Goal: Consume media (video, audio): Consume media (video, audio)

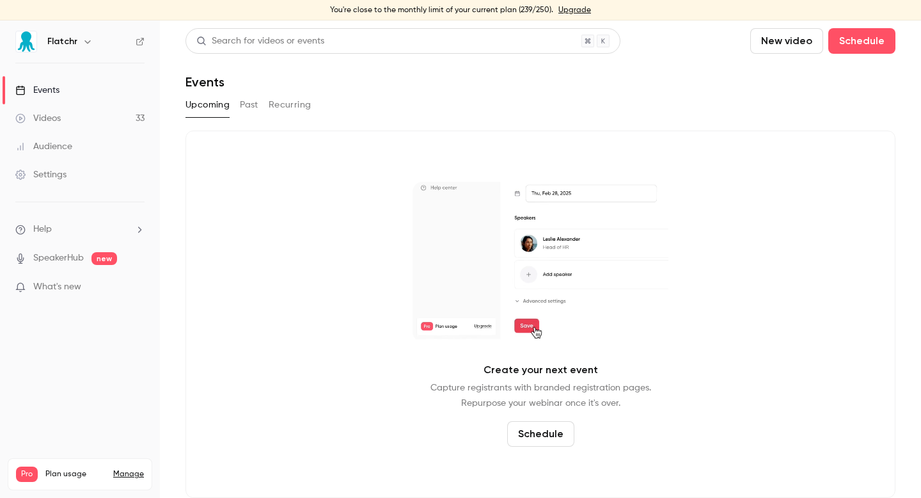
click at [84, 114] on link "Videos 33" at bounding box center [80, 118] width 160 height 28
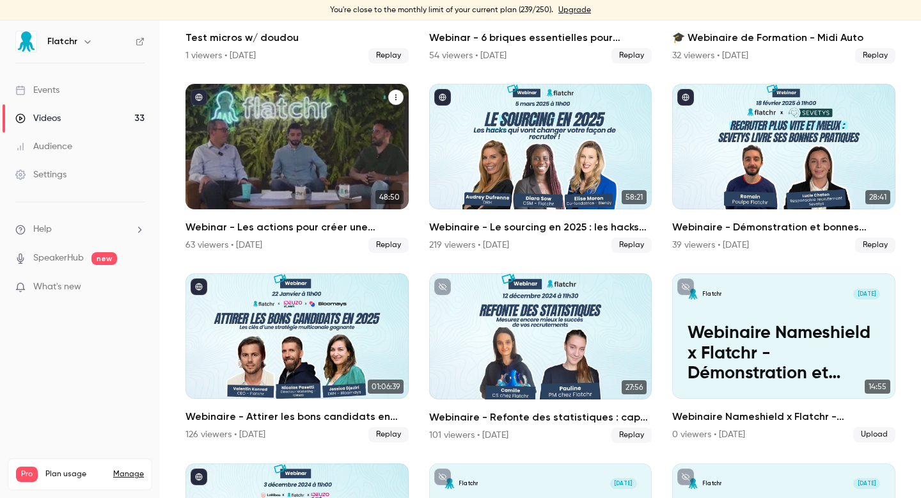
scroll to position [428, 0]
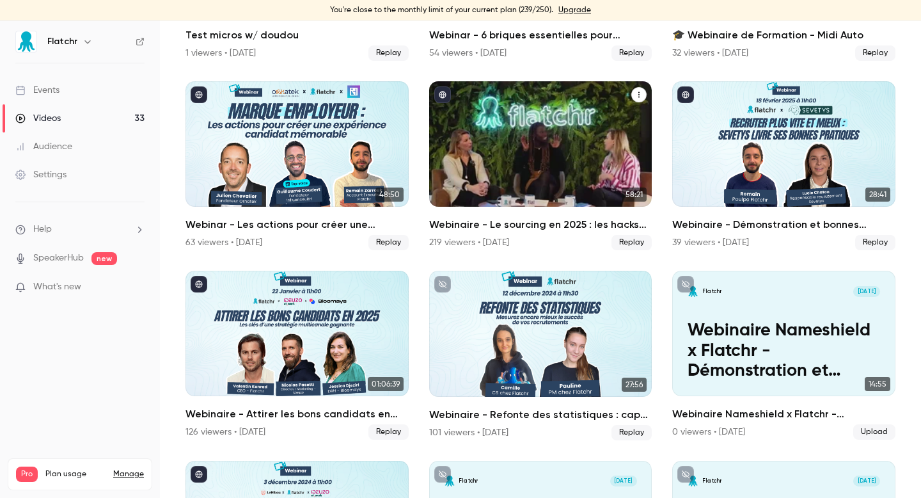
click at [556, 153] on div "Webinaire - Le sourcing en 2025 : les hacks qui vont changer votre façon de rec…" at bounding box center [540, 143] width 223 height 125
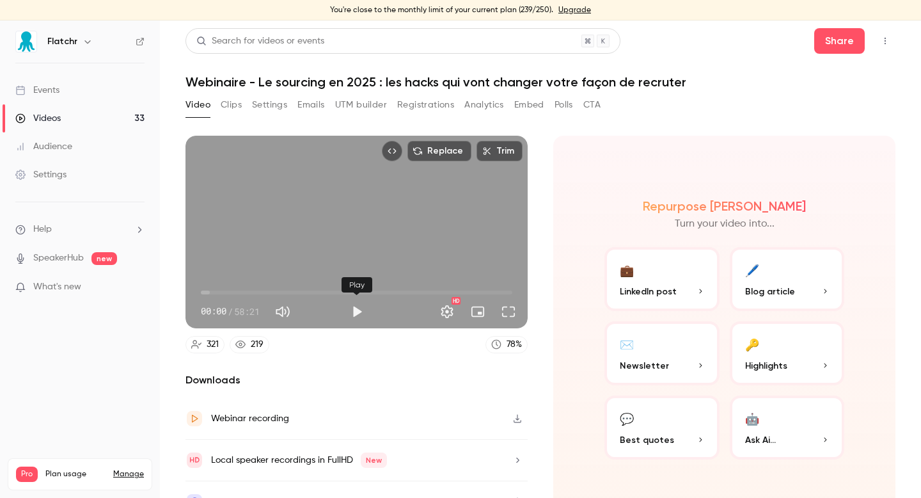
click at [359, 315] on button "Play" at bounding box center [357, 312] width 26 height 26
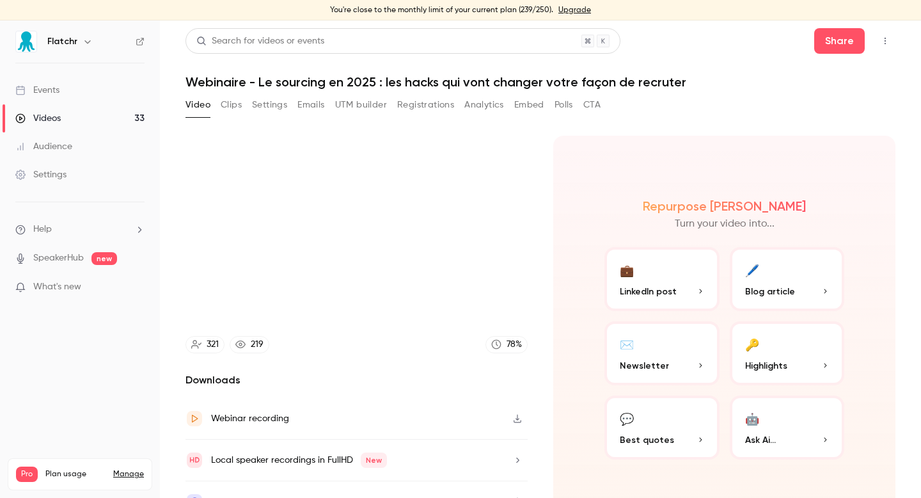
type input "****"
click at [58, 91] on div "Events" at bounding box center [37, 90] width 44 height 13
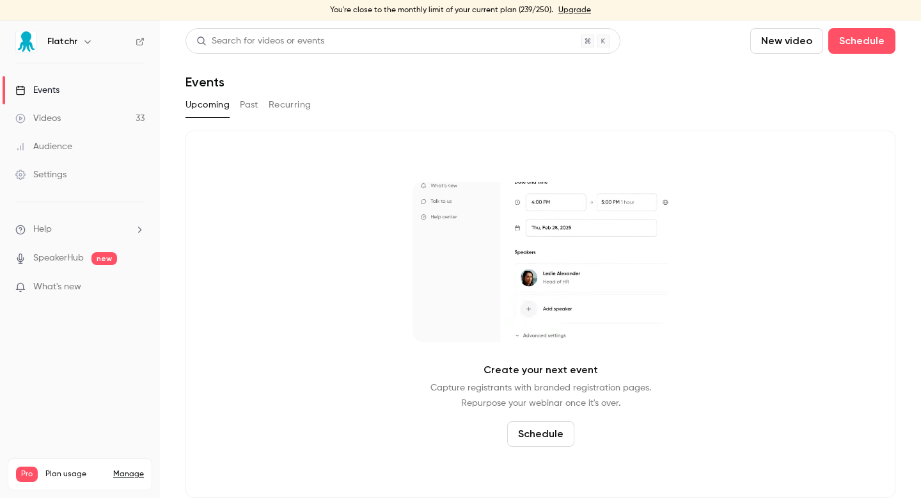
click at [46, 98] on link "Events" at bounding box center [80, 90] width 160 height 28
click at [56, 115] on div "Videos" at bounding box center [37, 118] width 45 height 13
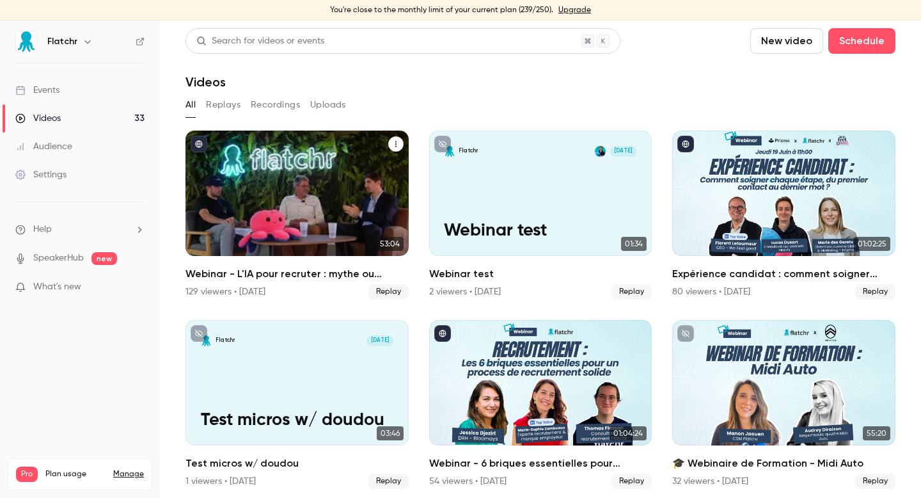
click at [372, 195] on div "Webinar - L'IA pour recruter : mythe ou réalité ?" at bounding box center [296, 192] width 223 height 125
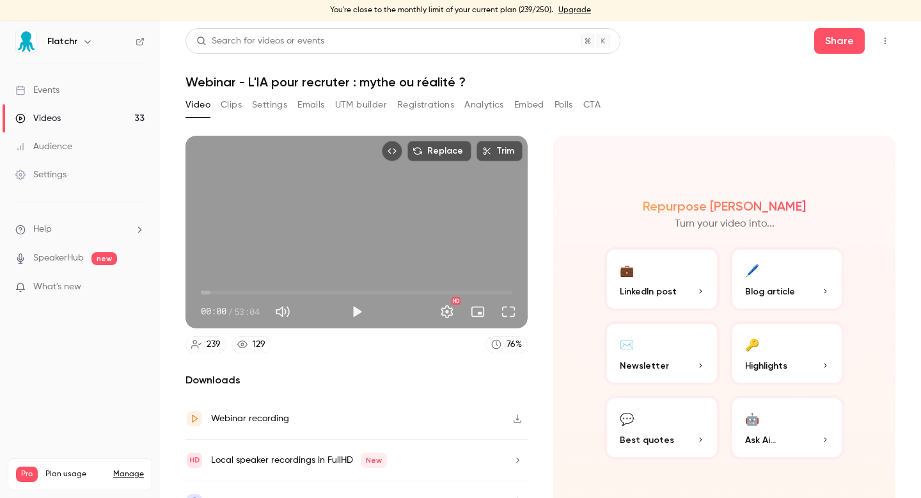
click at [556, 106] on button "Polls" at bounding box center [563, 105] width 19 height 20
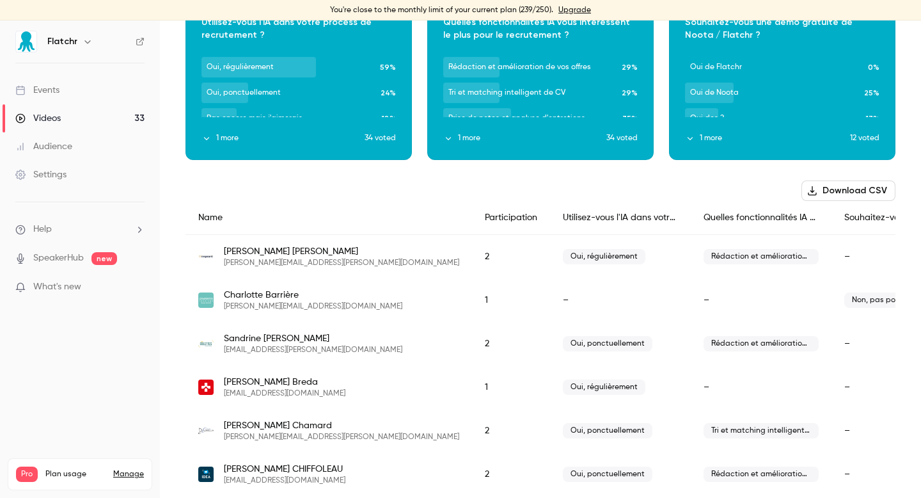
scroll to position [115, 0]
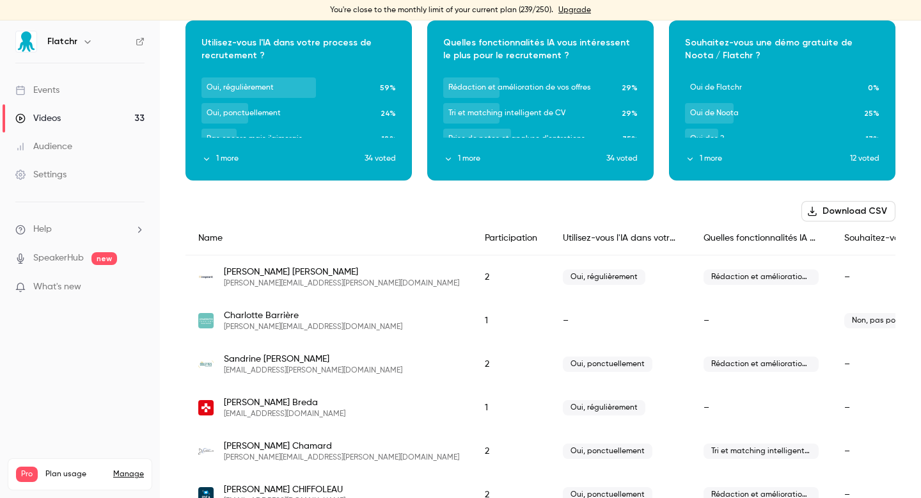
click at [870, 215] on button "Download CSV" at bounding box center [848, 211] width 94 height 20
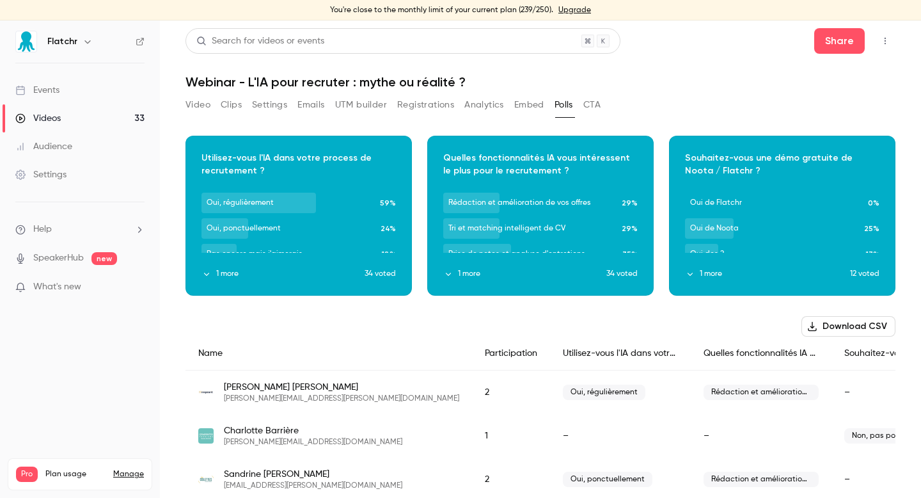
click at [429, 107] on button "Registrations" at bounding box center [425, 105] width 57 height 20
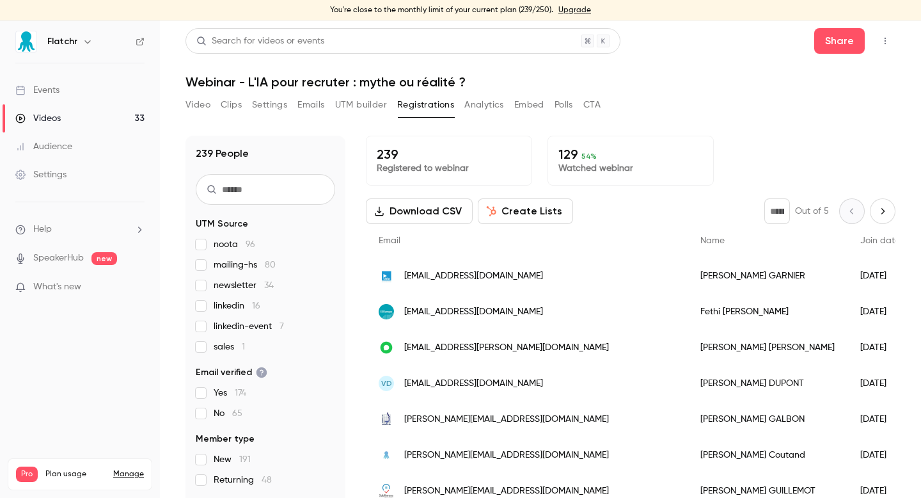
click at [530, 128] on div "239 People UTM Source noota 96 mailing-hs 80 newsletter 34 linkedin 16 linkedin…" at bounding box center [540, 312] width 710 height 385
click at [228, 349] on span "sales 1" at bounding box center [229, 346] width 31 height 13
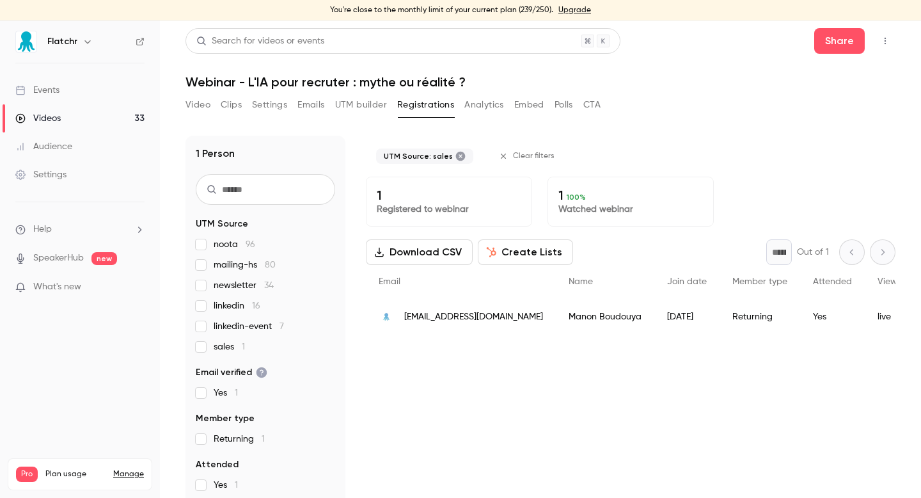
click at [228, 349] on span "sales 1" at bounding box center [229, 346] width 31 height 13
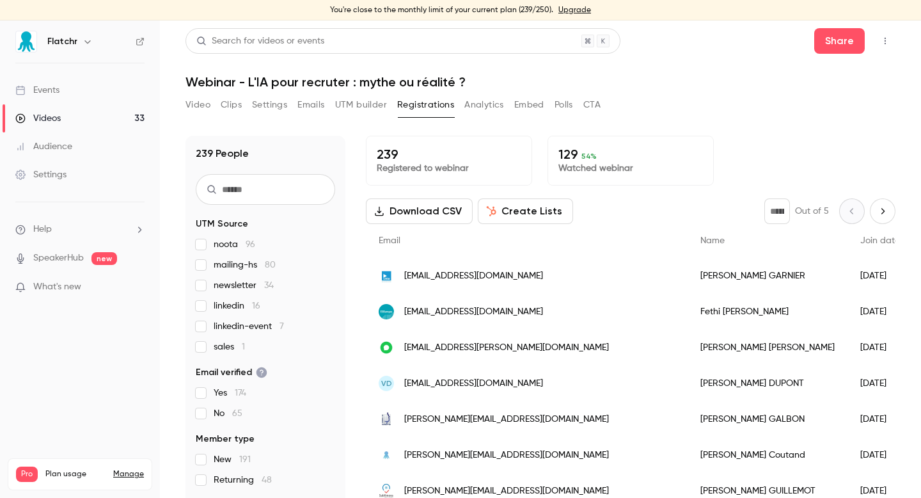
click at [263, 327] on span "linkedin-event 7" at bounding box center [249, 326] width 70 height 13
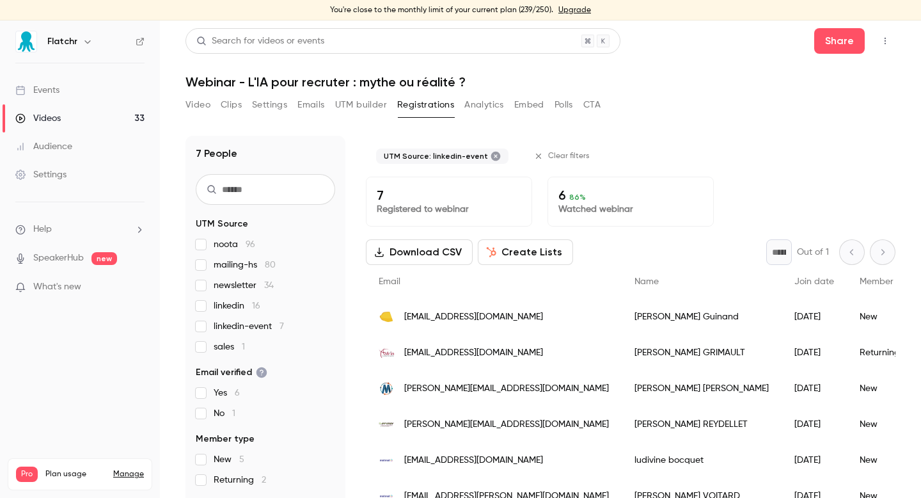
click at [253, 328] on span "linkedin-event 7" at bounding box center [249, 326] width 70 height 13
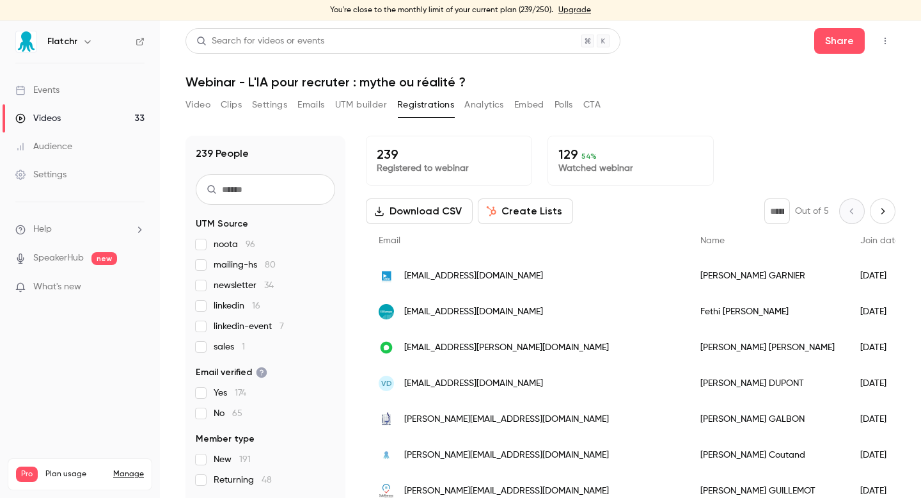
click at [435, 214] on button "Download CSV" at bounding box center [419, 211] width 107 height 26
click at [537, 213] on button "Create Lists" at bounding box center [525, 211] width 95 height 26
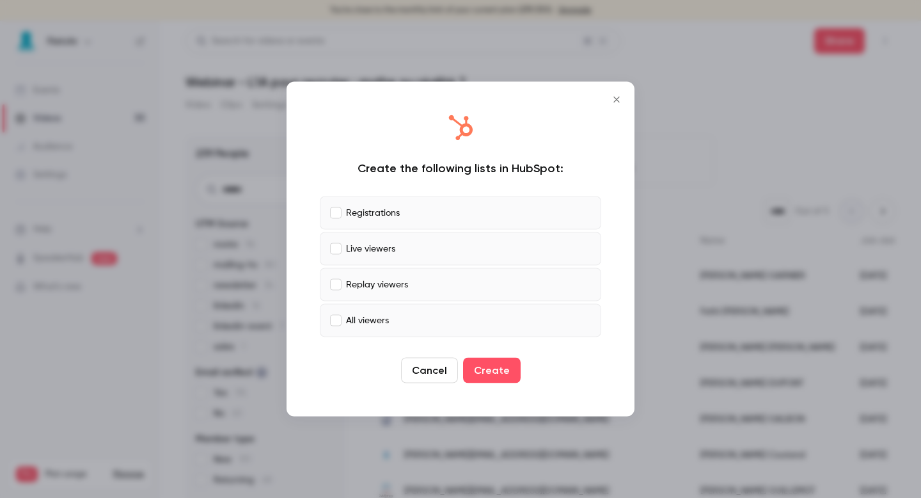
click at [439, 374] on button "Cancel" at bounding box center [429, 370] width 57 height 26
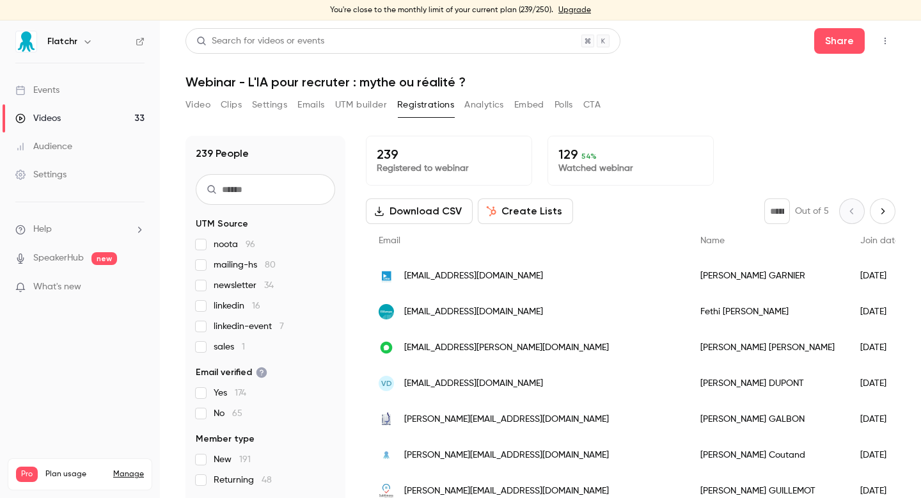
click at [542, 216] on button "Create Lists" at bounding box center [525, 211] width 95 height 26
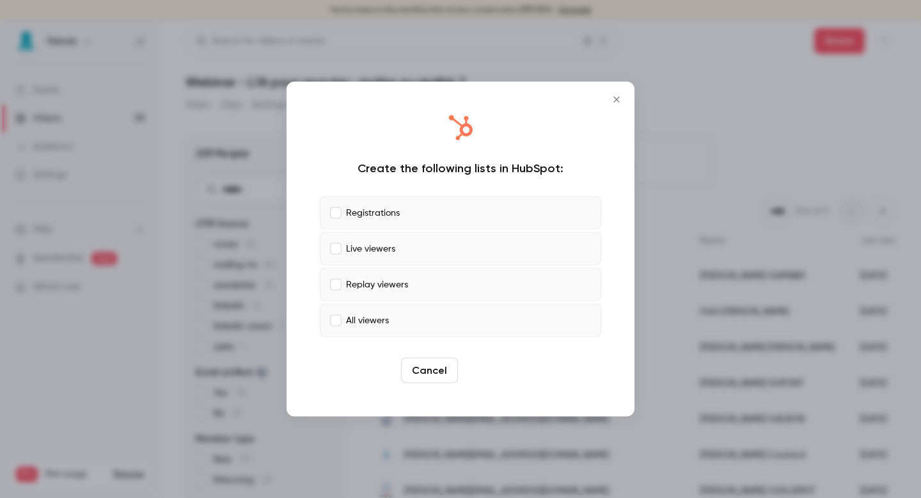
click at [508, 379] on button "Create" at bounding box center [492, 370] width 58 height 26
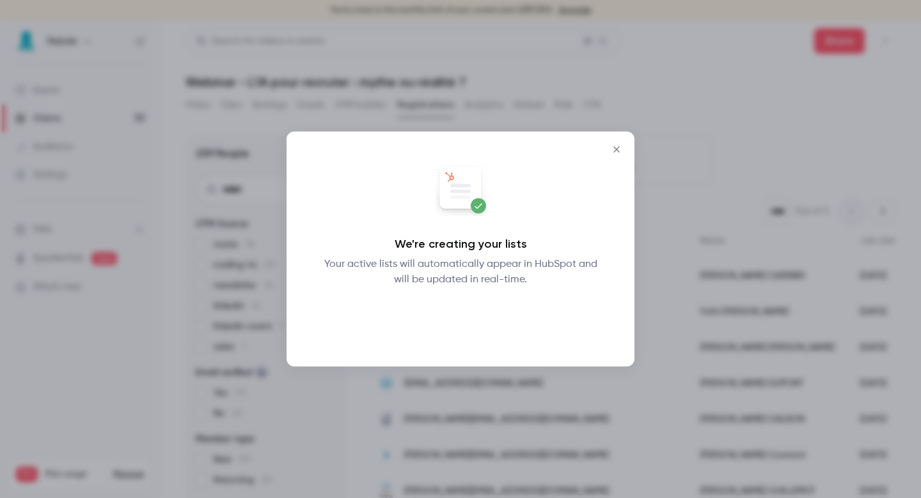
click at [469, 326] on button "Okay" at bounding box center [460, 321] width 47 height 26
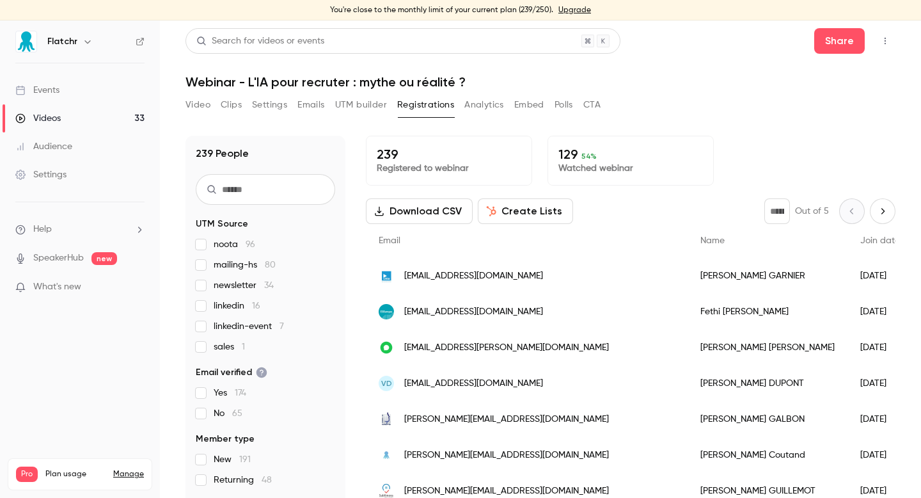
click at [492, 104] on button "Analytics" at bounding box center [484, 105] width 40 height 20
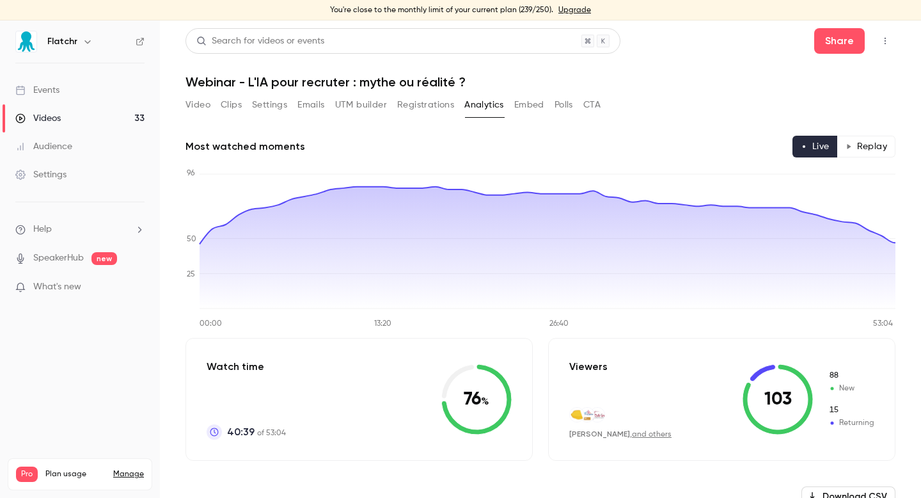
click at [207, 98] on button "Video" at bounding box center [197, 105] width 25 height 20
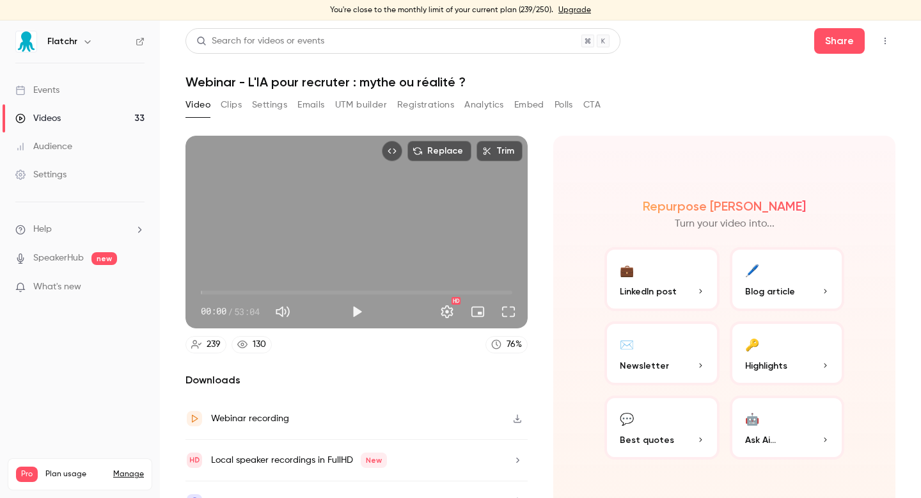
click at [594, 109] on button "CTA" at bounding box center [591, 105] width 17 height 20
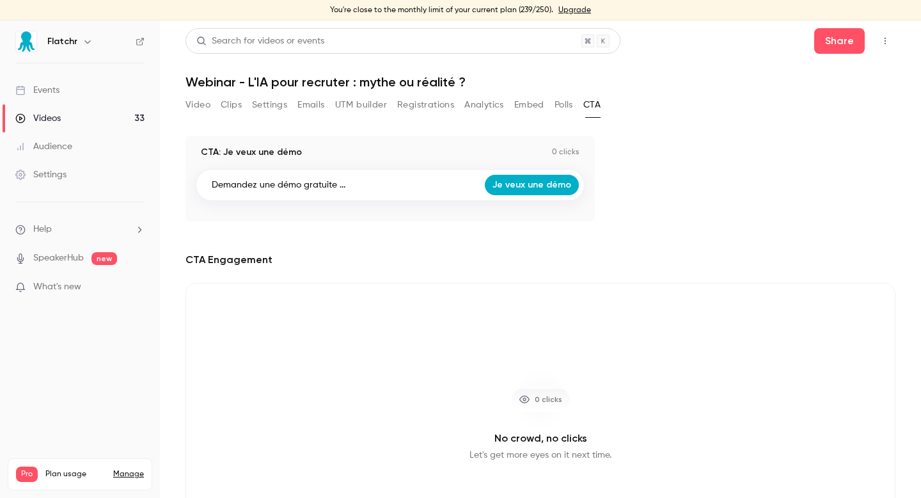
click at [558, 108] on button "Polls" at bounding box center [563, 105] width 19 height 20
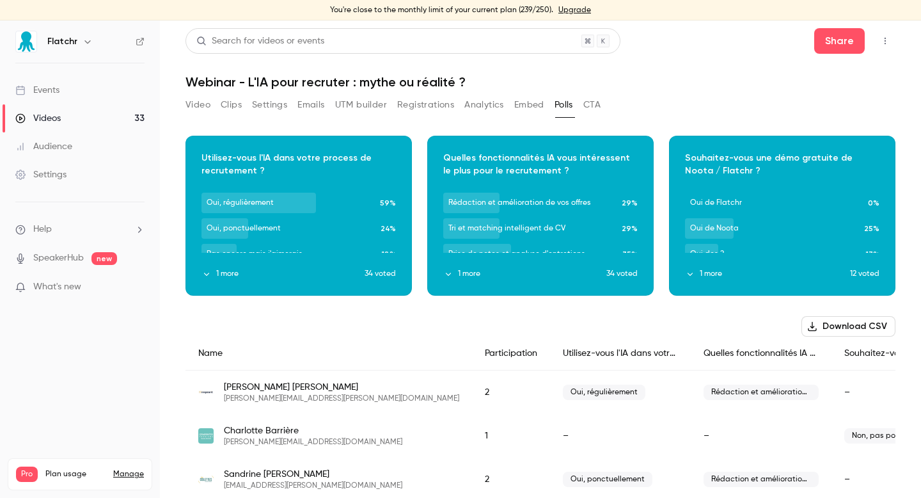
click at [398, 111] on button "Registrations" at bounding box center [425, 105] width 57 height 20
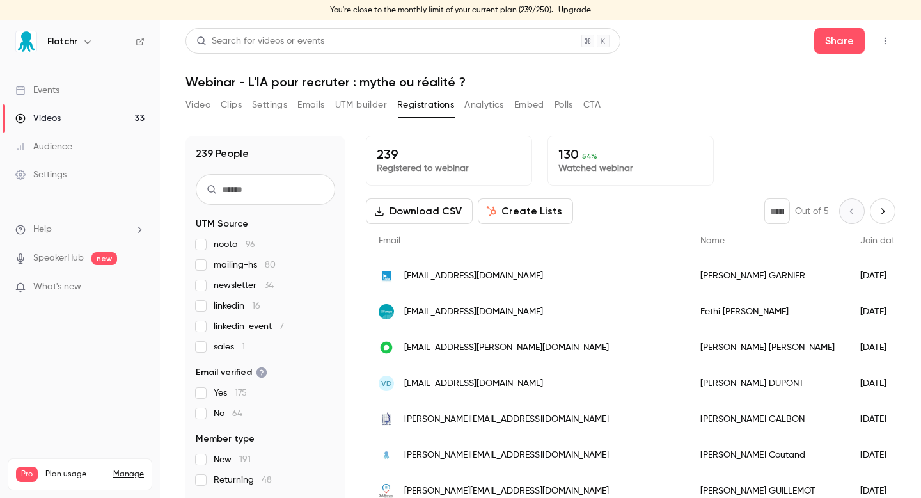
click at [208, 97] on button "Video" at bounding box center [197, 105] width 25 height 20
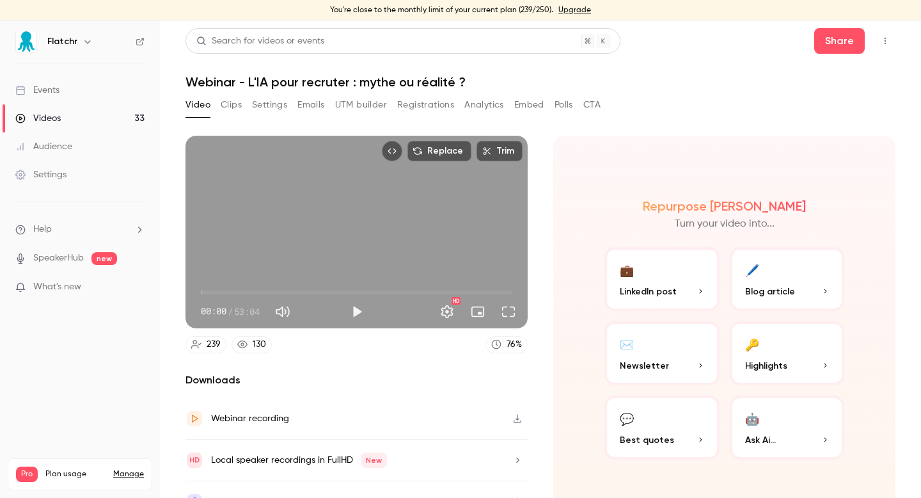
scroll to position [24, 0]
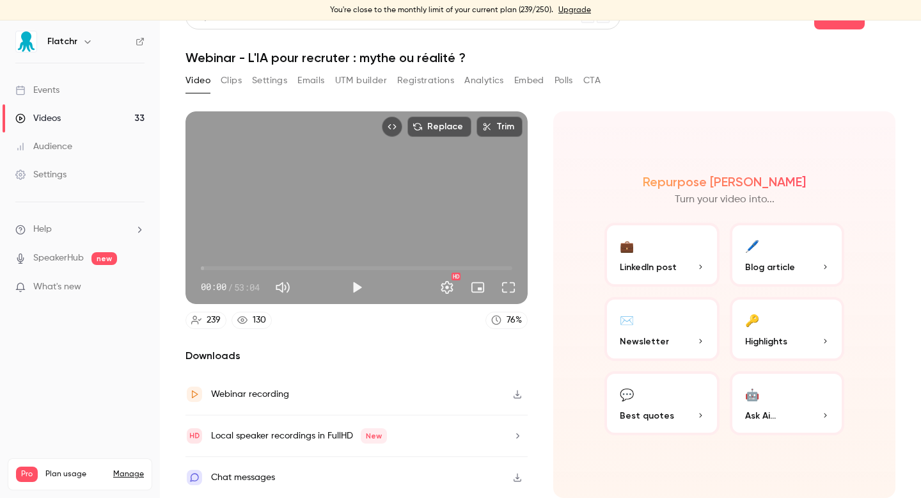
click at [515, 478] on icon "button" at bounding box center [517, 477] width 10 height 9
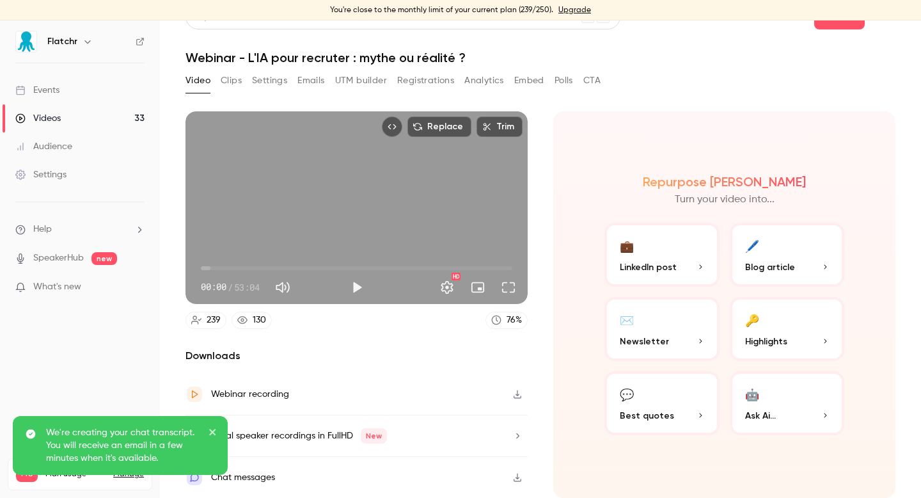
scroll to position [0, 0]
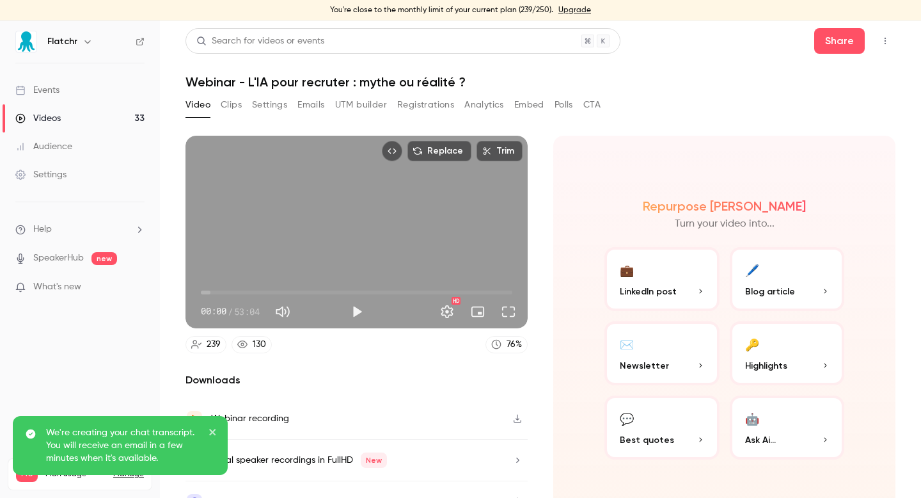
click at [886, 38] on icon "Top Bar Actions" at bounding box center [885, 40] width 10 height 9
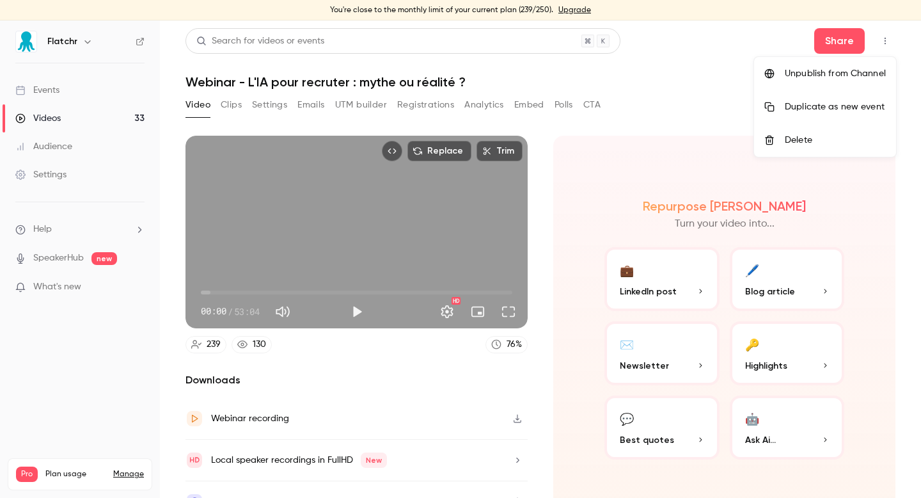
click at [91, 414] on div at bounding box center [460, 249] width 921 height 498
click at [882, 41] on icon "Top Bar Actions" at bounding box center [885, 40] width 10 height 9
click at [884, 43] on div at bounding box center [460, 249] width 921 height 498
click at [57, 88] on div "Events" at bounding box center [37, 90] width 44 height 13
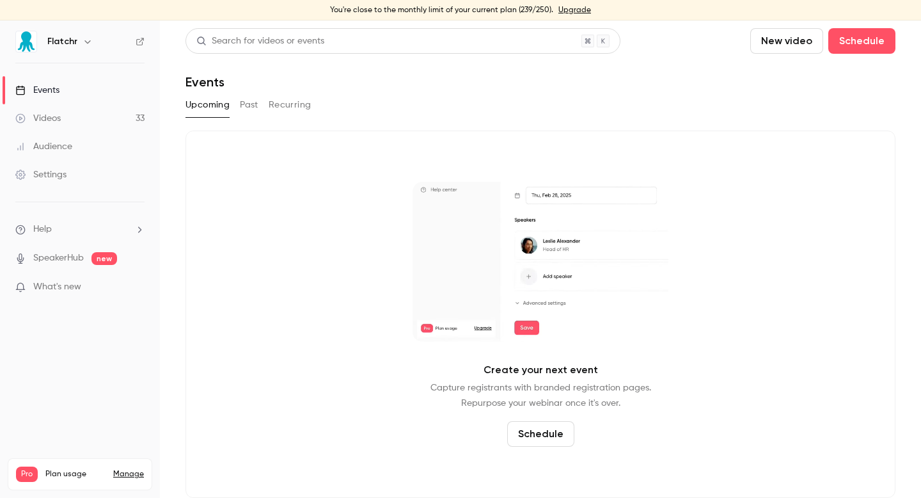
click at [70, 63] on ul "Events Videos 33 Audience Settings" at bounding box center [80, 132] width 160 height 138
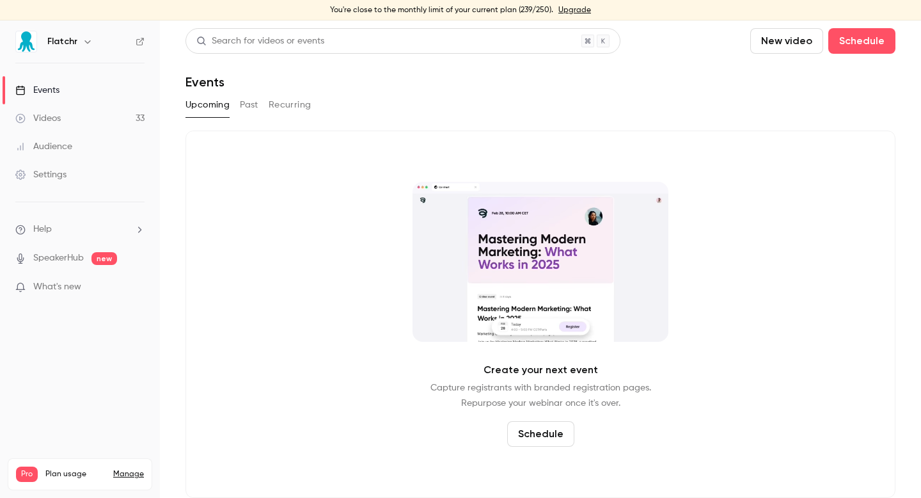
click at [76, 47] on div "Flatchr" at bounding box center [86, 41] width 78 height 15
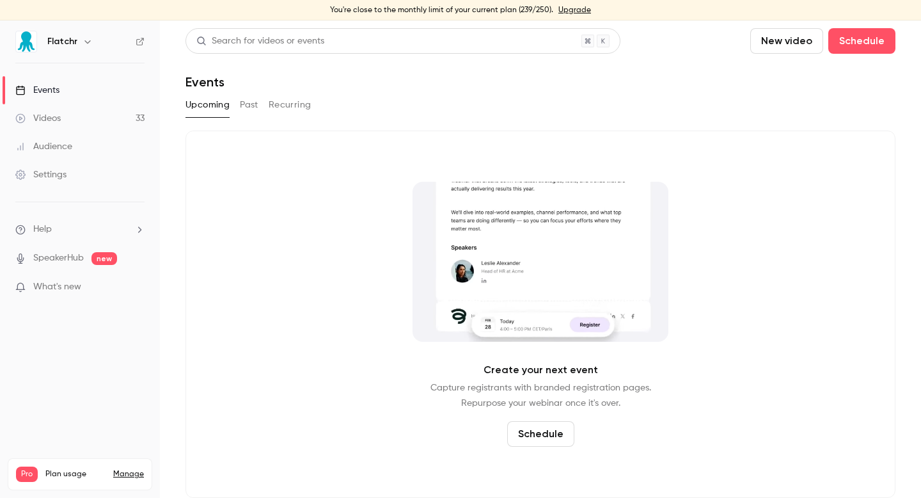
click at [76, 37] on div "Flatchr" at bounding box center [86, 41] width 78 height 15
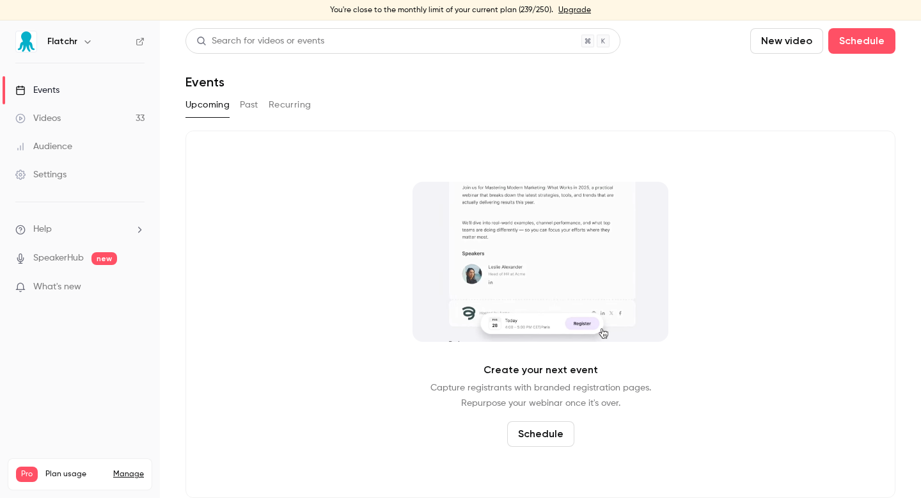
click at [86, 41] on icon "button" at bounding box center [87, 41] width 10 height 10
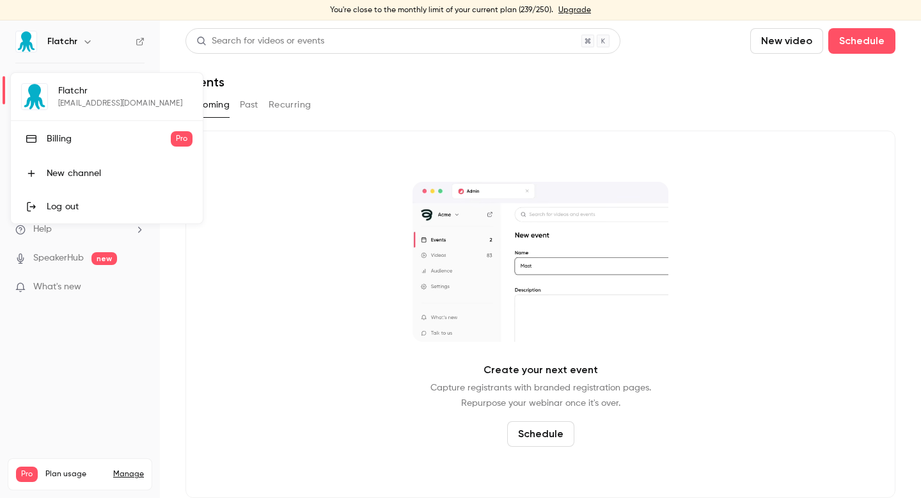
click at [288, 253] on div at bounding box center [460, 249] width 921 height 498
